Goal: Check status: Check status

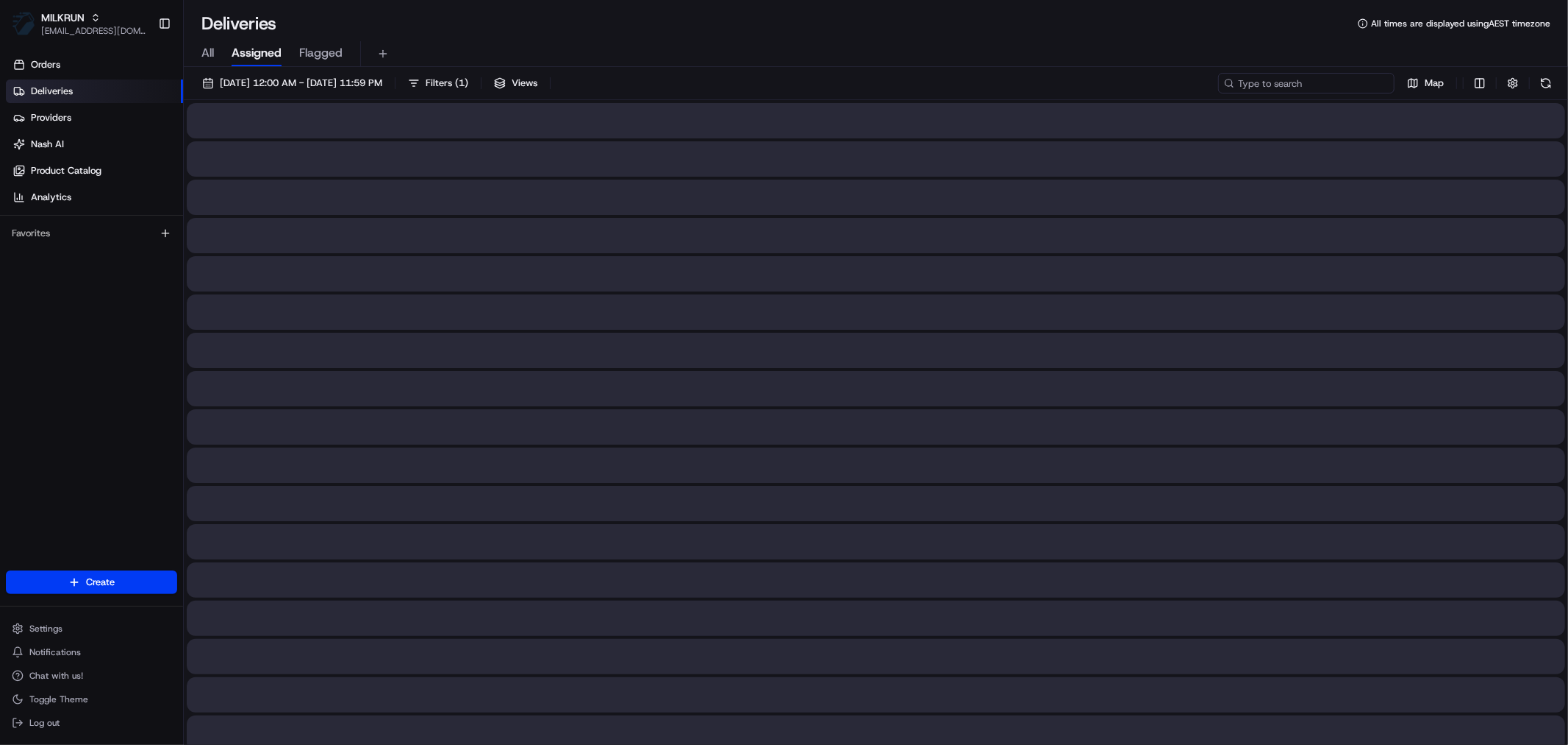
click at [1317, 82] on input at bounding box center [1306, 83] width 177 height 21
paste input "2594540198"
type input "2594540198"
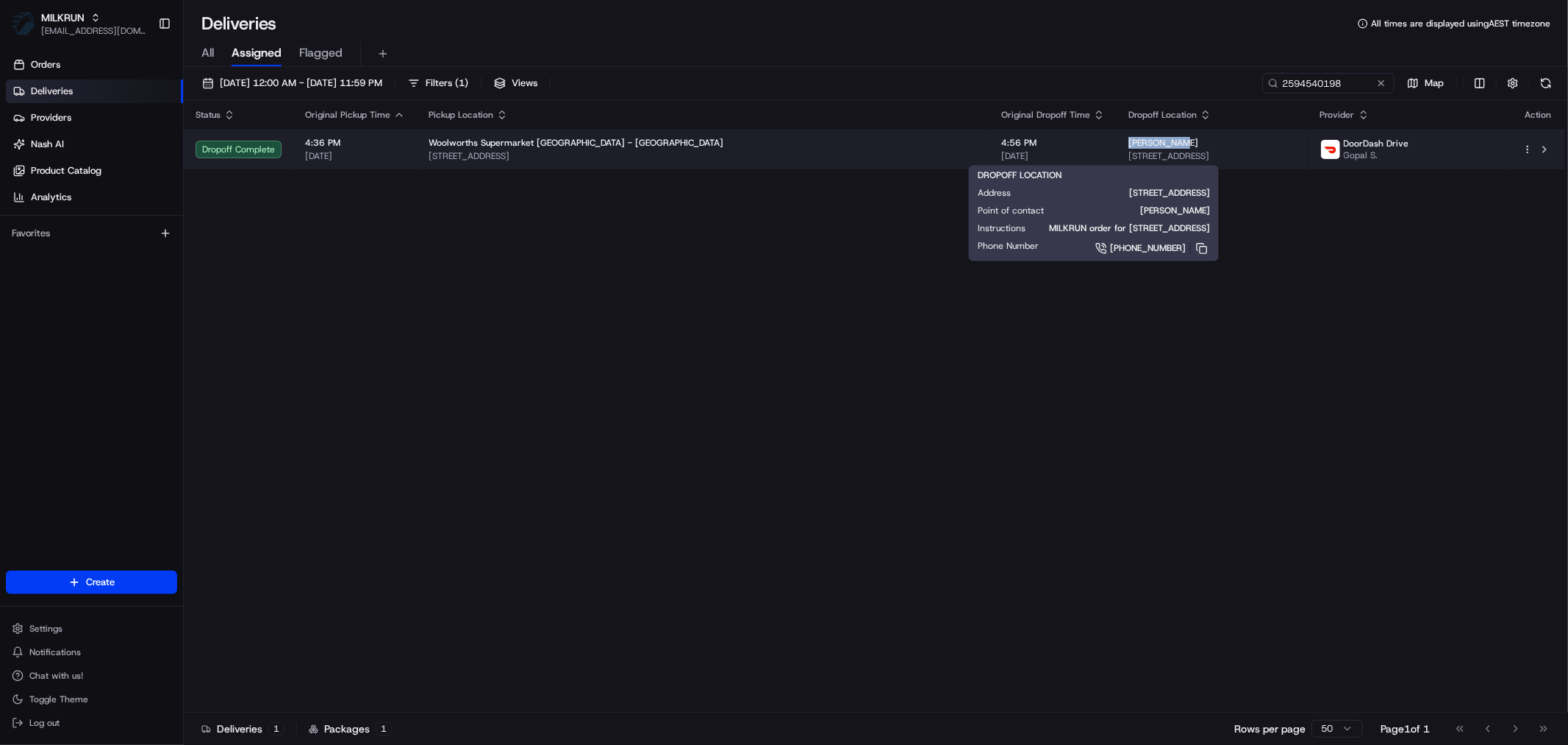
drag, startPoint x: 968, startPoint y: 136, endPoint x: 902, endPoint y: 143, distance: 66.4
click at [1117, 143] on td "[PERSON_NAME] [STREET_ADDRESS]" at bounding box center [1213, 149] width 192 height 39
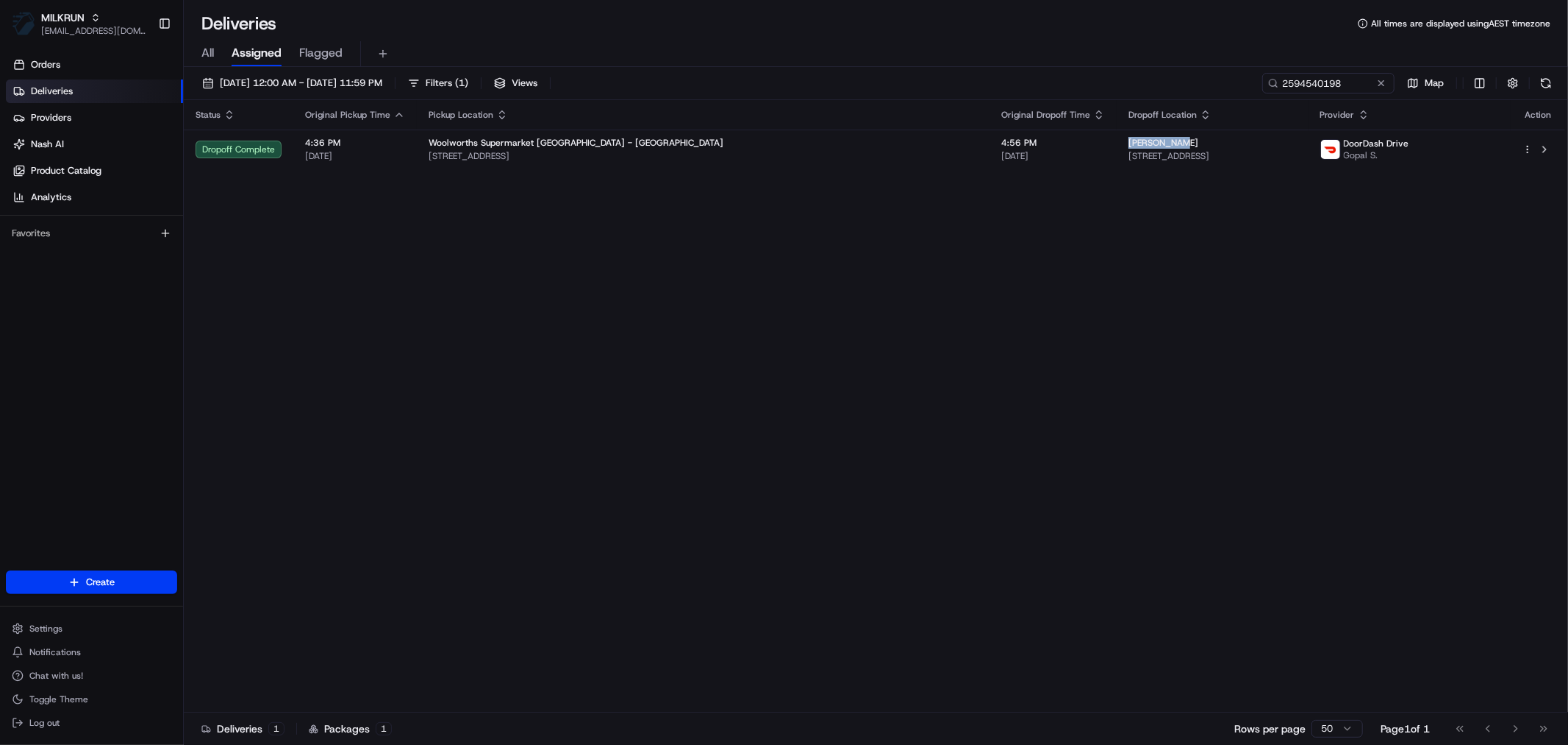
copy span "[PERSON_NAME]"
